Goal: Task Accomplishment & Management: Manage account settings

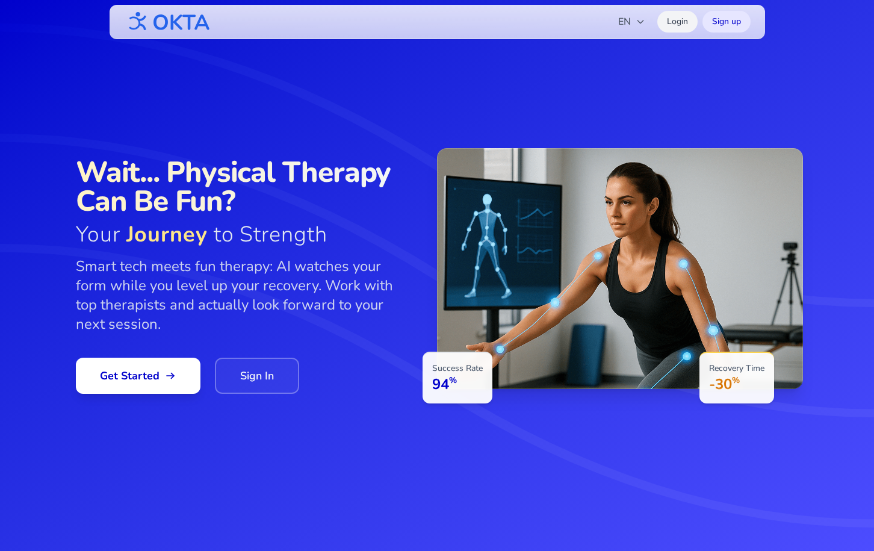
click at [676, 23] on link "Login" at bounding box center [677, 22] width 40 height 22
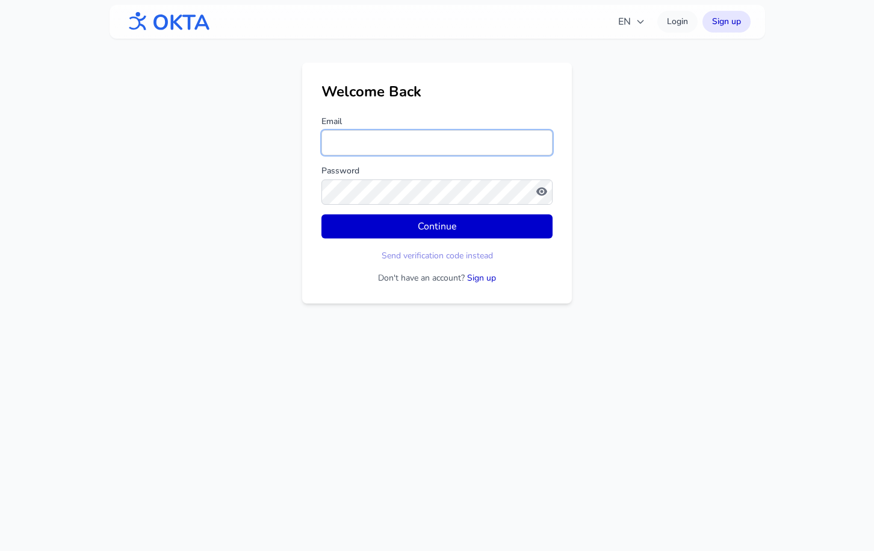
click at [380, 135] on input "Email" at bounding box center [436, 142] width 231 height 25
type input "*"
type input "**********"
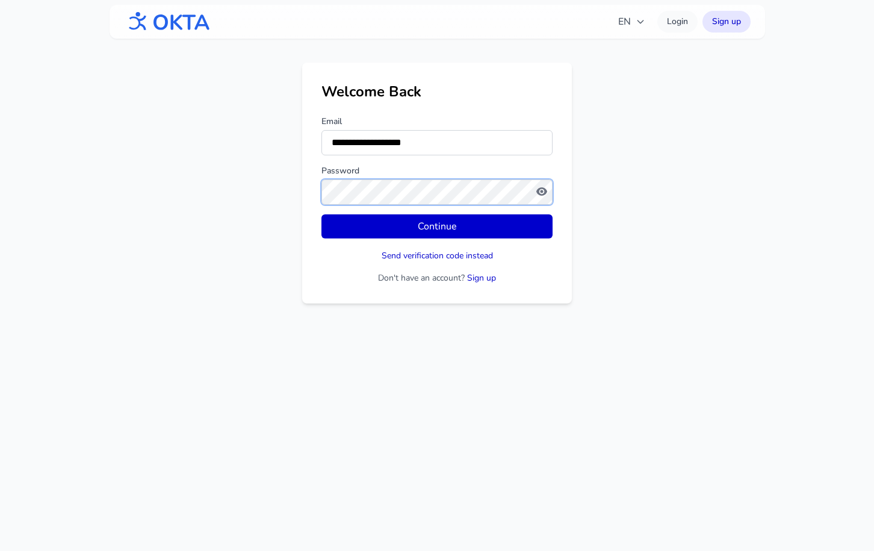
click at [321, 214] on button "Continue" at bounding box center [436, 226] width 231 height 24
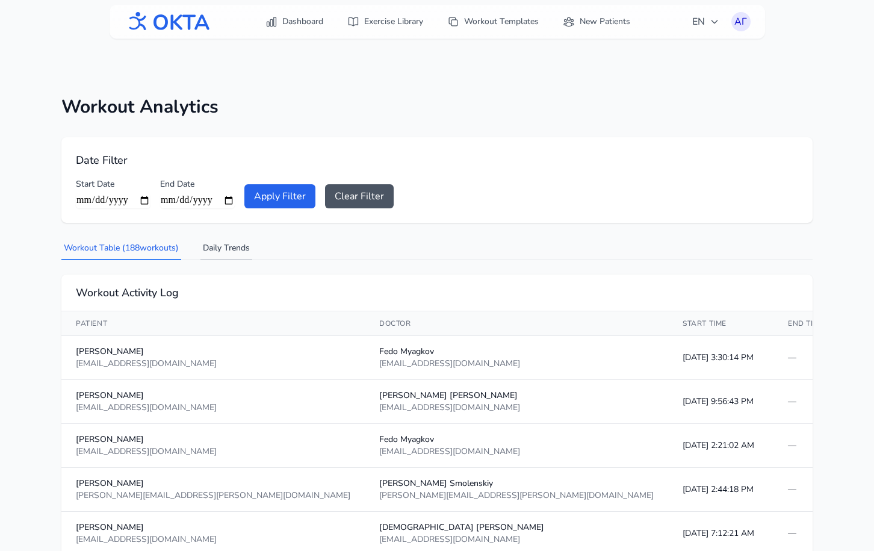
click at [223, 247] on button "Daily Trends" at bounding box center [226, 248] width 52 height 23
